Goal: Task Accomplishment & Management: Manage account settings

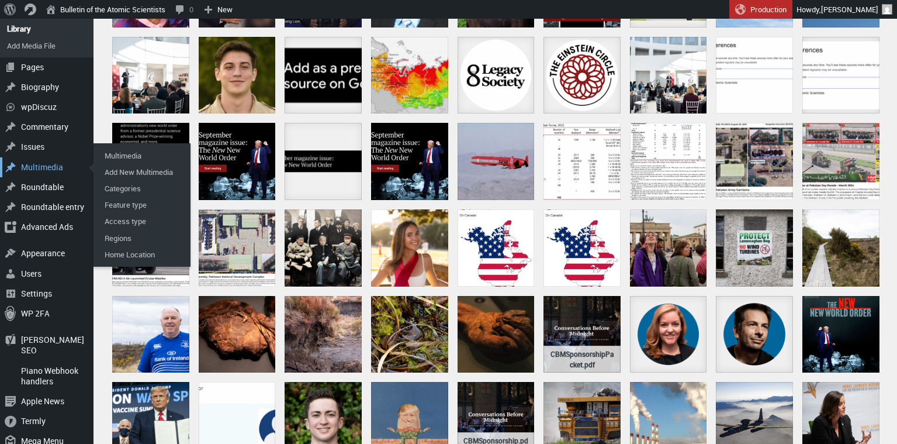
scroll to position [221, 0]
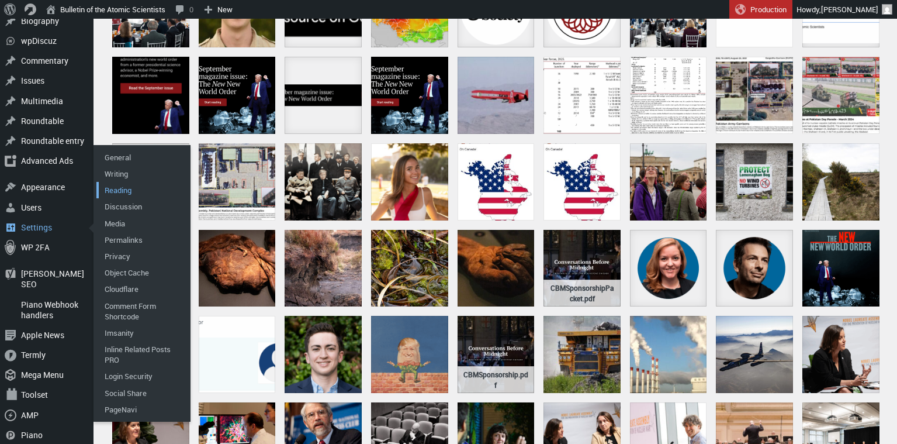
click at [111, 190] on link "Reading" at bounding box center [142, 190] width 93 height 16
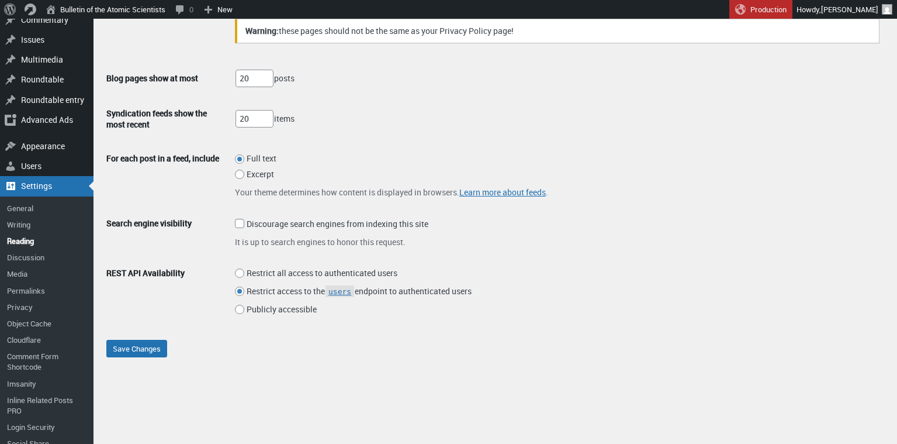
scroll to position [217, 0]
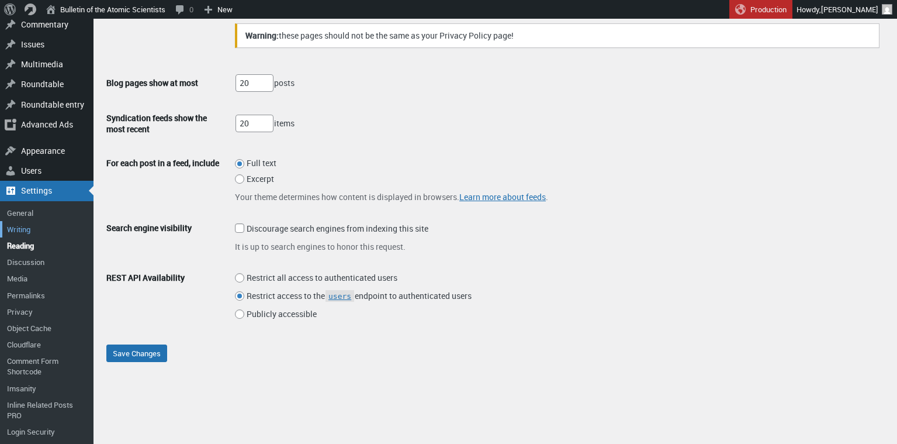
click at [13, 227] on link "Writing" at bounding box center [46, 229] width 93 height 16
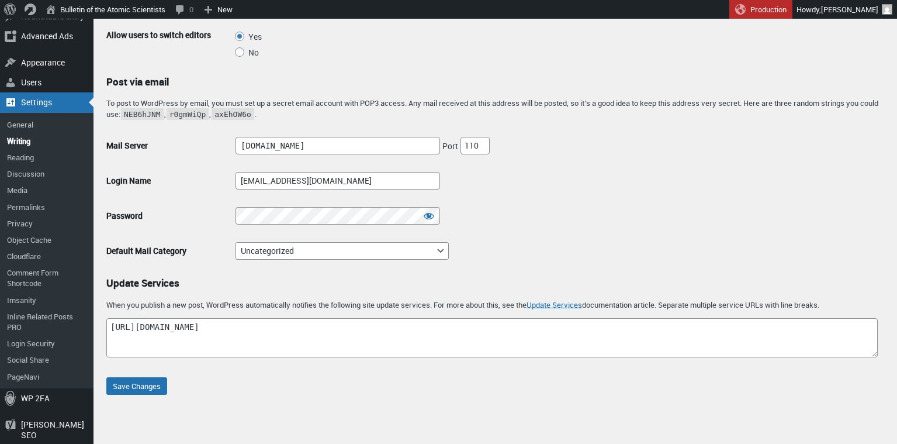
scroll to position [277, 0]
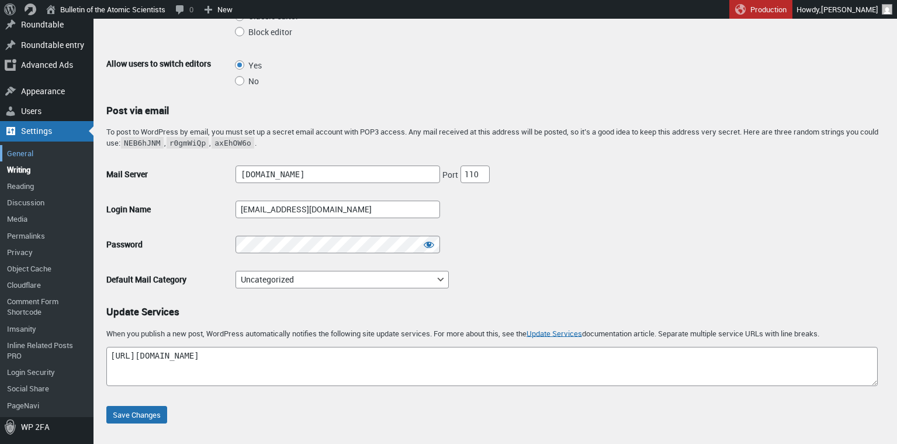
click at [22, 154] on link "General" at bounding box center [46, 153] width 93 height 16
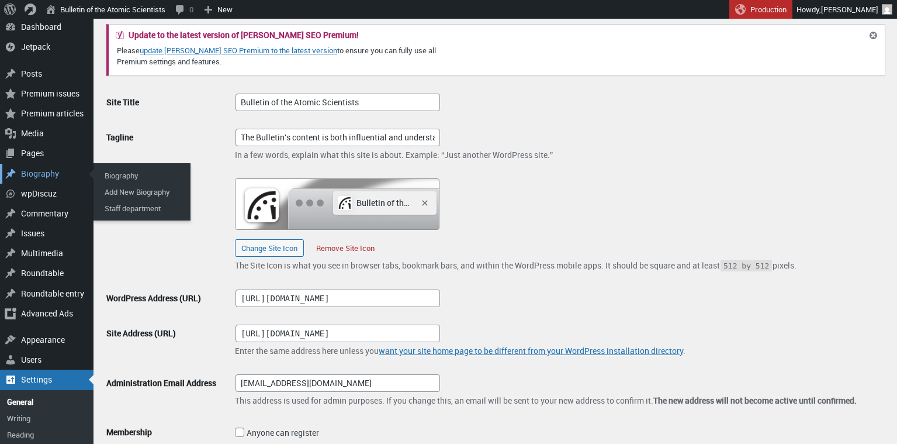
scroll to position [121, 0]
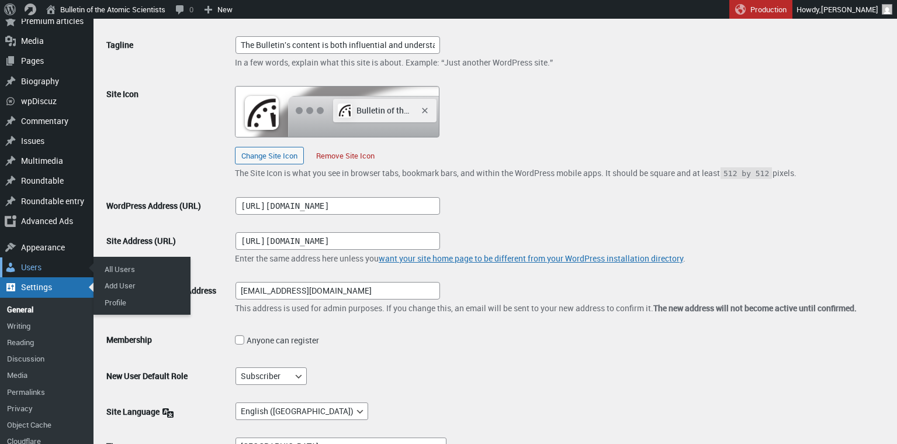
click at [33, 265] on div "Users" at bounding box center [46, 267] width 93 height 20
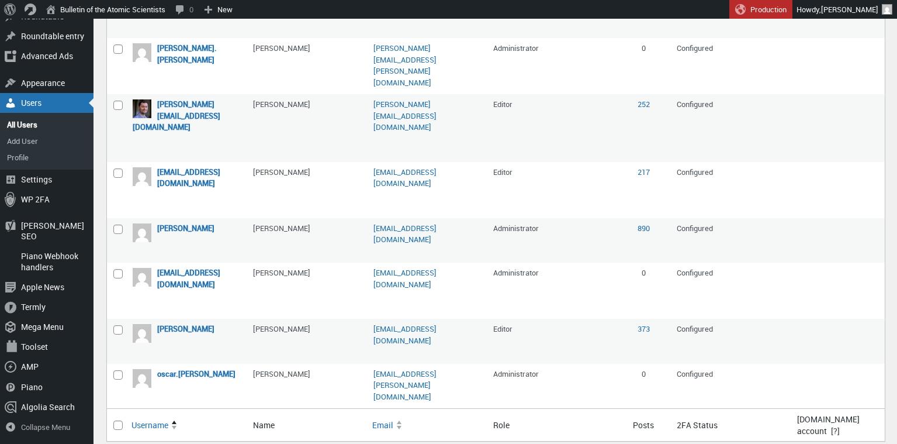
scroll to position [811, 0]
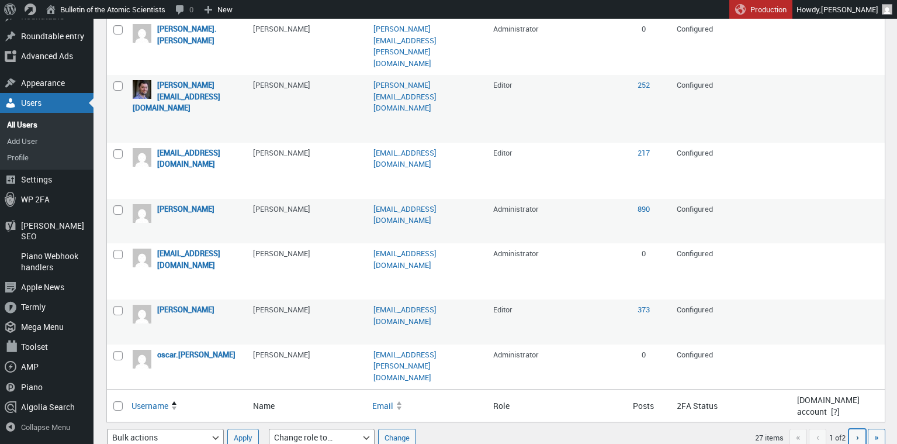
click at [856, 430] on span "›" at bounding box center [857, 436] width 3 height 13
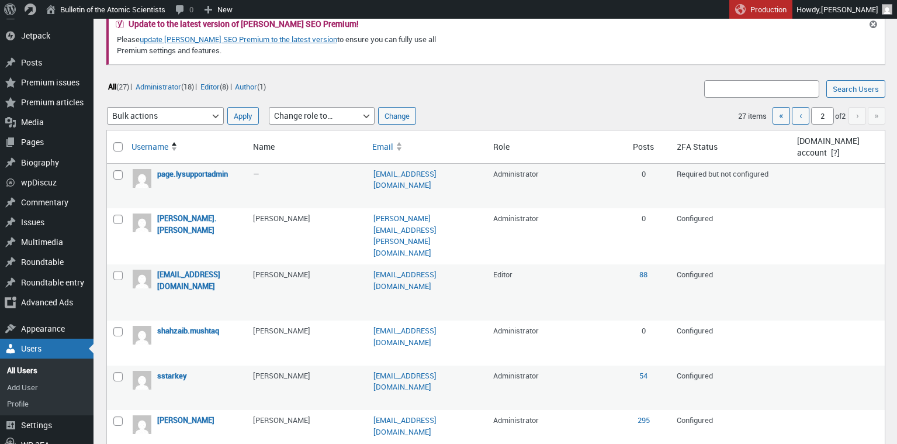
scroll to position [51, 0]
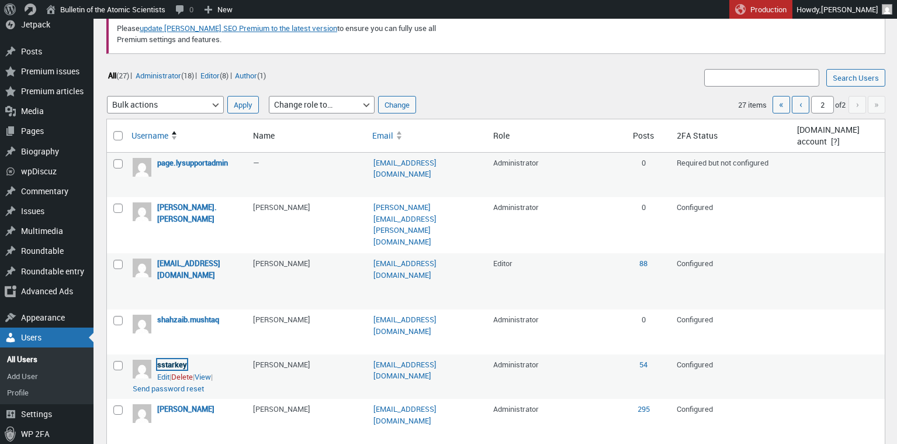
click at [178, 359] on link "sstarkey" at bounding box center [172, 364] width 30 height 11
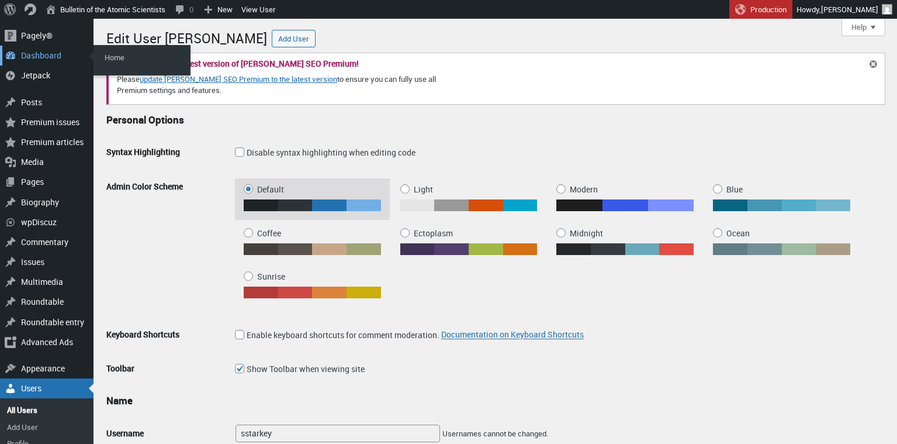
click at [33, 58] on div "Dashboard" at bounding box center [46, 56] width 93 height 20
